Goal: Task Accomplishment & Management: Manage account settings

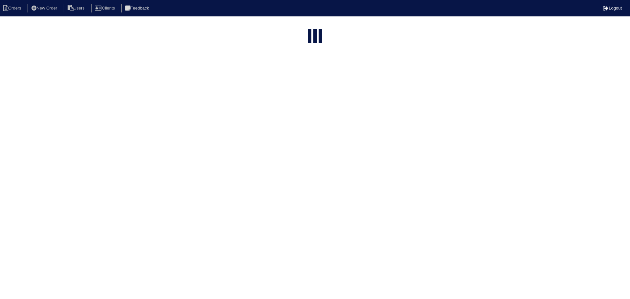
select select "15"
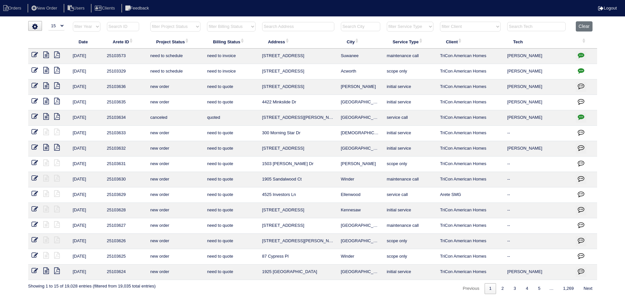
drag, startPoint x: 185, startPoint y: 24, endPoint x: 183, endPoint y: 50, distance: 26.0
click at [183, 50] on table "Date Arete ID Project Status Billing Status Address City Service Type Client Te…" at bounding box center [312, 150] width 569 height 258
click at [150, 22] on select "filter Project Status -- Any Project Status -- new order assigned in progress f…" at bounding box center [175, 27] width 50 height 10
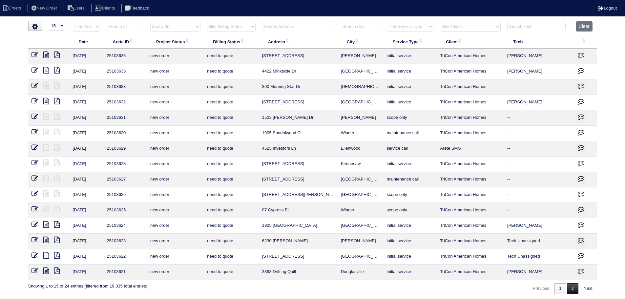
click at [571, 285] on link "2" at bounding box center [572, 288] width 11 height 11
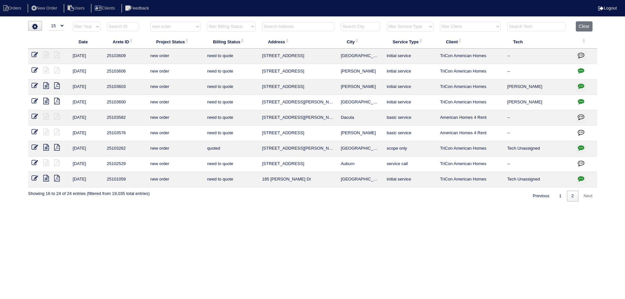
select select "new order"
click at [582, 28] on button "Clear" at bounding box center [586, 26] width 17 height 10
select select
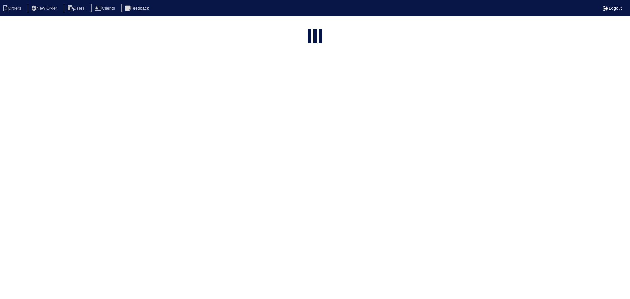
select select "15"
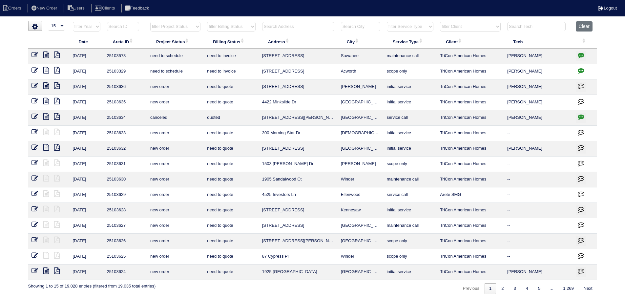
click at [196, 31] on select "filter Project Status -- Any Project Status -- new order assigned in progress f…" at bounding box center [175, 27] width 50 height 10
click at [150, 22] on select "filter Project Status -- Any Project Status -- new order assigned in progress f…" at bounding box center [175, 27] width 50 height 10
select select "new order"
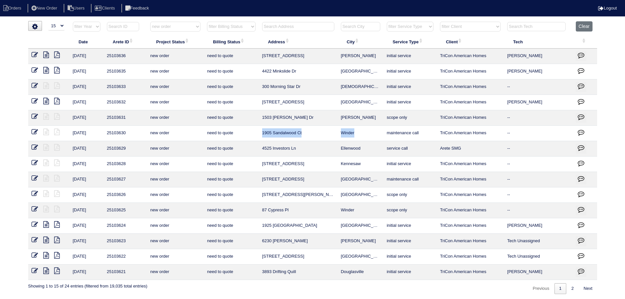
drag, startPoint x: 359, startPoint y: 136, endPoint x: 263, endPoint y: 134, distance: 96.1
click at [263, 134] on tr "10/1/25 25103630 new order need to quote 1905 Sandalwood Ct Winder maintenance …" at bounding box center [312, 133] width 569 height 15
copy tr "1905 Sandalwood Ct Winder"
click at [36, 175] on icon at bounding box center [34, 178] width 7 height 7
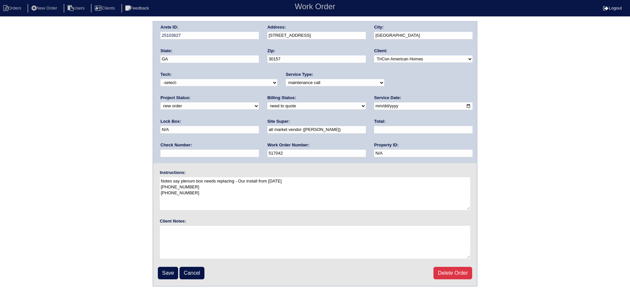
click at [259, 102] on select "new order assigned in progress field complete need to schedule admin review arc…" at bounding box center [209, 105] width 98 height 7
select select "canceled"
click at [259, 102] on select "new order assigned in progress field complete need to schedule admin review arc…" at bounding box center [209, 105] width 98 height 7
click at [163, 278] on input "Save" at bounding box center [168, 273] width 20 height 12
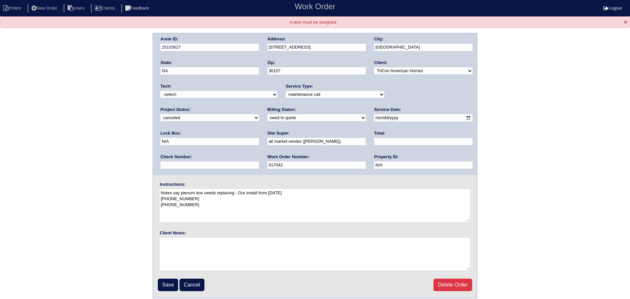
drag, startPoint x: 178, startPoint y: 94, endPoint x: 181, endPoint y: 102, distance: 8.1
click at [181, 102] on div "Arete ID: 25103627 Address: 14 Emerald Pines Dr City: Dallas State: GA Zip: 301…" at bounding box center [314, 103] width 323 height 141
select select "33"
click at [160, 91] on select "-select- aretesmg+backup-tech@gmail.com benjohnholt88@gmail.com callisonhvac@ya…" at bounding box center [218, 94] width 117 height 7
click at [168, 289] on input "Save" at bounding box center [168, 284] width 20 height 12
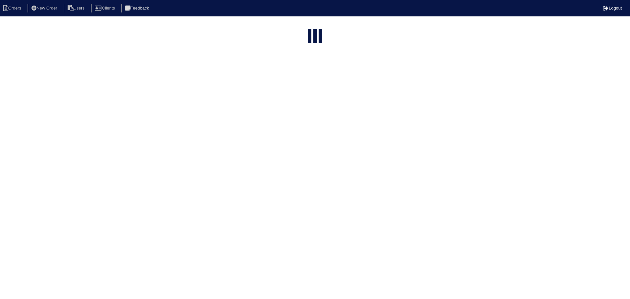
select select "15"
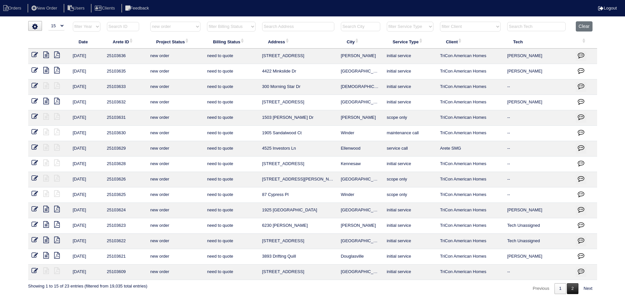
click at [570, 285] on link "2" at bounding box center [572, 288] width 11 height 11
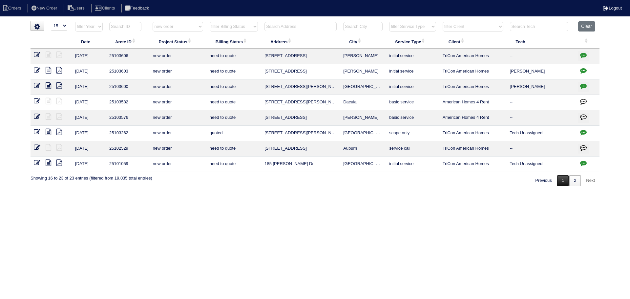
click at [561, 182] on link "1" at bounding box center [562, 180] width 11 height 11
select select "new order"
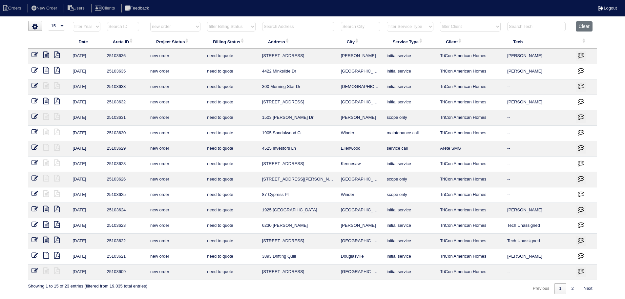
click at [177, 31] on select "filter Project Status -- Any Project Status -- new order assigned in progress f…" at bounding box center [175, 27] width 50 height 10
click at [150, 22] on select "filter Project Status -- Any Project Status -- new order assigned in progress f…" at bounding box center [175, 27] width 50 height 10
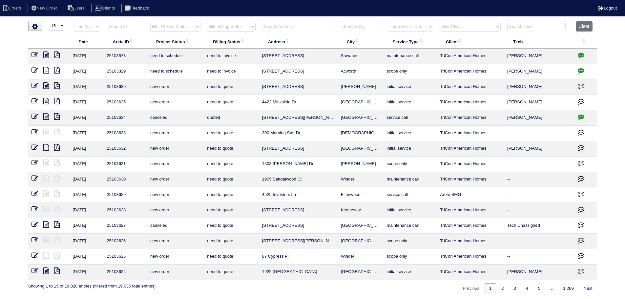
click at [182, 28] on select "filter Project Status -- Any Project Status -- new order assigned in progress f…" at bounding box center [175, 27] width 50 height 10
click at [150, 22] on select "filter Project Status -- Any Project Status -- new order assigned in progress f…" at bounding box center [175, 27] width 50 height 10
select select "assigned"
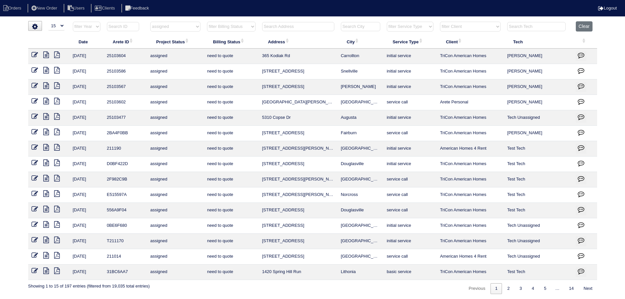
drag, startPoint x: 189, startPoint y: 30, endPoint x: 190, endPoint y: 47, distance: 17.1
click at [190, 47] on table "Date Arete ID Project Status Billing Status Address City Service Type Client Te…" at bounding box center [312, 150] width 569 height 258
select select
click at [150, 22] on select "filter Project Status -- Any Project Status -- new order assigned in progress f…" at bounding box center [175, 27] width 50 height 10
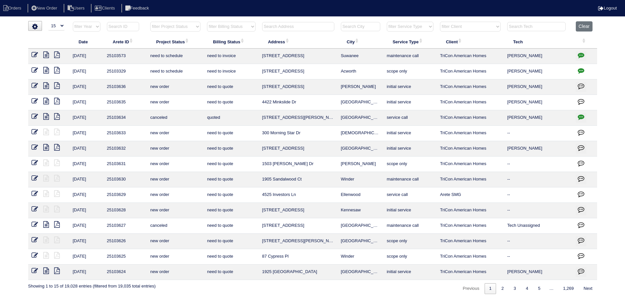
click at [424, 26] on select "filter Service Type -- Any Service Type -- initial service basic service mainte…" at bounding box center [410, 27] width 47 height 10
click at [387, 22] on select "filter Service Type -- Any Service Type -- initial service basic service mainte…" at bounding box center [410, 27] width 47 height 10
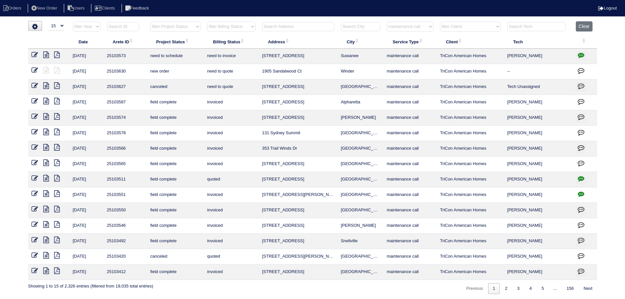
drag, startPoint x: 399, startPoint y: 23, endPoint x: 407, endPoint y: 82, distance: 59.2
click at [407, 82] on table "Date Arete ID Project Status Billing Status Address City Service Type Client Te…" at bounding box center [312, 150] width 569 height 258
click at [387, 22] on select "filter Service Type -- Any Service Type -- initial service basic service mainte…" at bounding box center [410, 27] width 47 height 10
select select "service call"
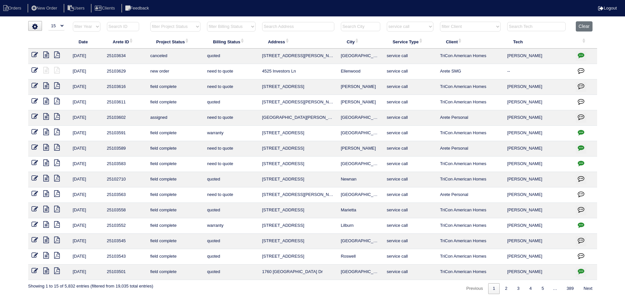
click at [47, 85] on icon at bounding box center [46, 85] width 6 height 7
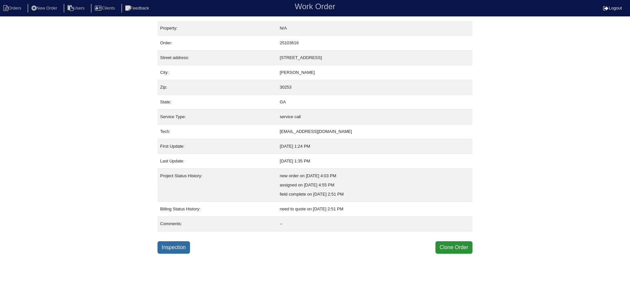
drag, startPoint x: 170, startPoint y: 239, endPoint x: 170, endPoint y: 244, distance: 4.6
click at [170, 244] on div "Property: N/A Order: 25103616 Street address: [STREET_ADDRESS] City: [GEOGRAPHI…" at bounding box center [314, 137] width 315 height 233
click at [170, 244] on link "Inspection" at bounding box center [173, 247] width 32 height 12
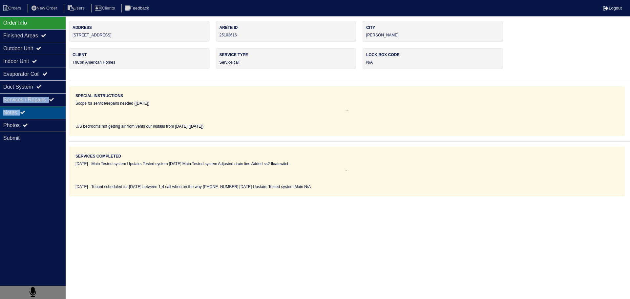
drag, startPoint x: 40, startPoint y: 87, endPoint x: 34, endPoint y: 108, distance: 22.0
click at [34, 108] on div "Order Info Finished Areas Outdoor Unit Indoor Unit Evaporator Coil Duct System …" at bounding box center [33, 165] width 66 height 299
click at [34, 108] on div "Notes" at bounding box center [33, 112] width 66 height 13
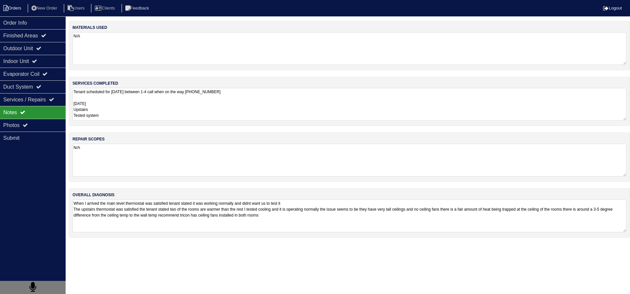
click at [18, 11] on li "Orders" at bounding box center [13, 8] width 27 height 9
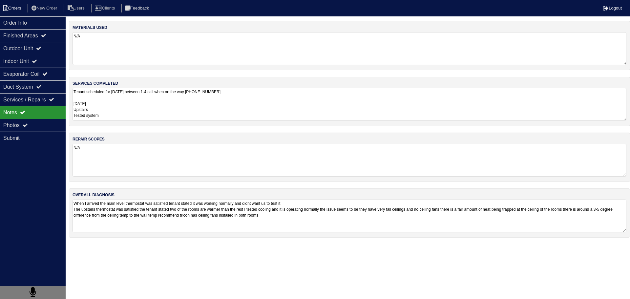
select select "15"
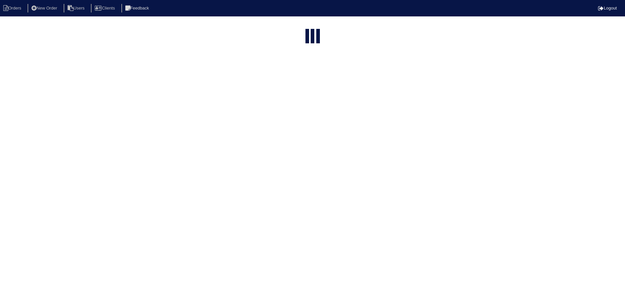
select select "service call"
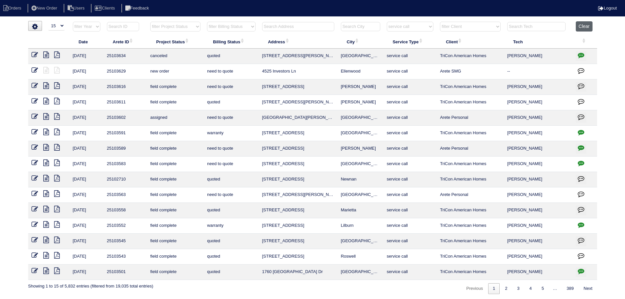
click at [589, 23] on button "Clear" at bounding box center [584, 26] width 17 height 10
select select
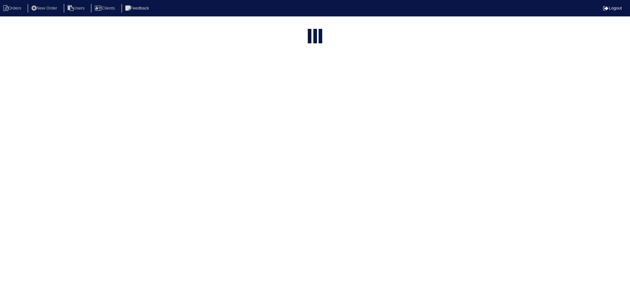
select select "15"
